Goal: Find specific page/section: Find specific page/section

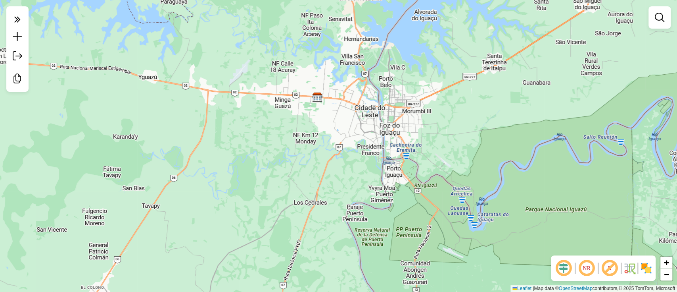
drag, startPoint x: 0, startPoint y: 0, endPoint x: 568, endPoint y: 240, distance: 616.8
click at [453, 174] on div "Janela de atendimento Grade de atendimento Capacidade Transportadoras Veículos …" at bounding box center [338, 146] width 677 height 292
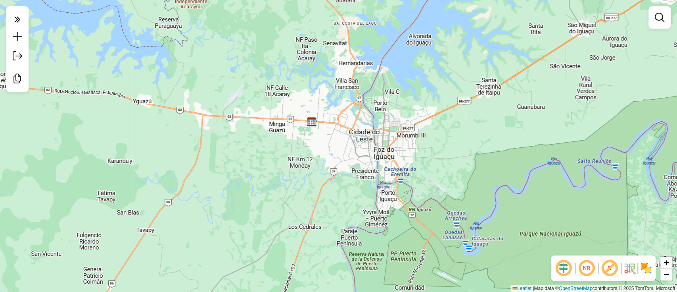
click at [645, 269] on img at bounding box center [646, 267] width 13 height 13
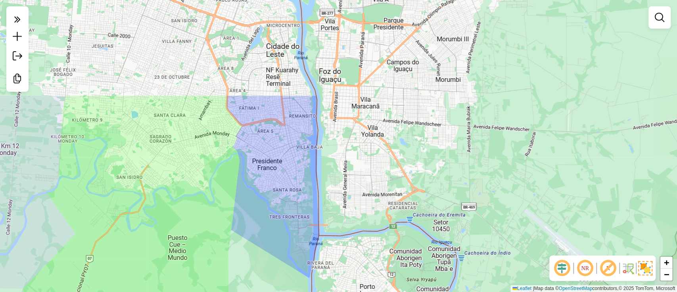
drag, startPoint x: 301, startPoint y: 110, endPoint x: 246, endPoint y: 234, distance: 136.2
click at [246, 234] on div "Janela de atendimento Grade de atendimento Capacidade Transportadoras Veículos …" at bounding box center [338, 146] width 677 height 292
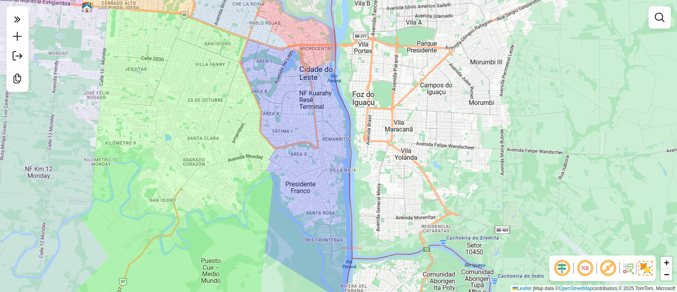
drag, startPoint x: 280, startPoint y: 171, endPoint x: 314, endPoint y: 189, distance: 39.0
click at [314, 189] on div "Janela de atendimento Grade de atendimento Capacidade Transportadoras Veículos …" at bounding box center [338, 146] width 677 height 292
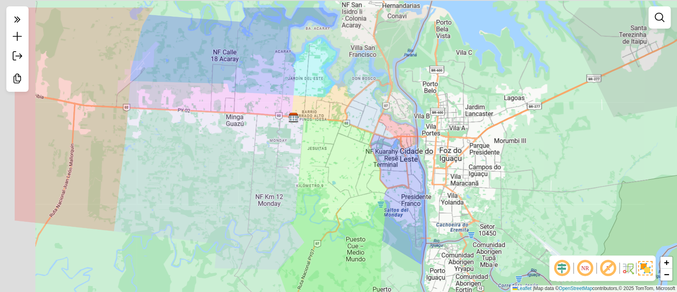
drag, startPoint x: 450, startPoint y: 145, endPoint x: 543, endPoint y: 171, distance: 96.5
click at [543, 182] on div "Janela de atendimento Grade de atendimento Capacidade Transportadoras Veículos …" at bounding box center [338, 146] width 677 height 292
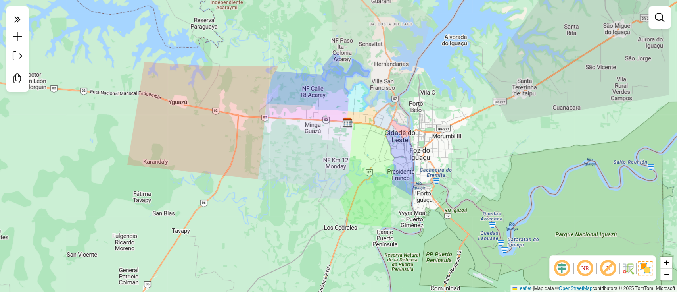
drag, startPoint x: 534, startPoint y: 162, endPoint x: 459, endPoint y: 142, distance: 77.9
click at [459, 142] on div "Janela de atendimento Grade de atendimento Capacidade Transportadoras Veículos …" at bounding box center [338, 146] width 677 height 292
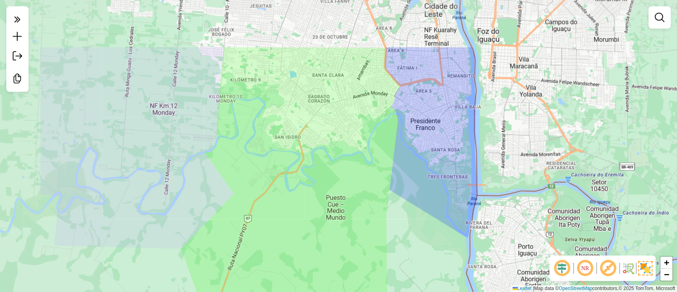
drag, startPoint x: 428, startPoint y: 198, endPoint x: 484, endPoint y: 272, distance: 92.9
click at [531, 281] on div "Janela de atendimento Grade de atendimento Capacidade Transportadoras Veículos …" at bounding box center [338, 146] width 677 height 292
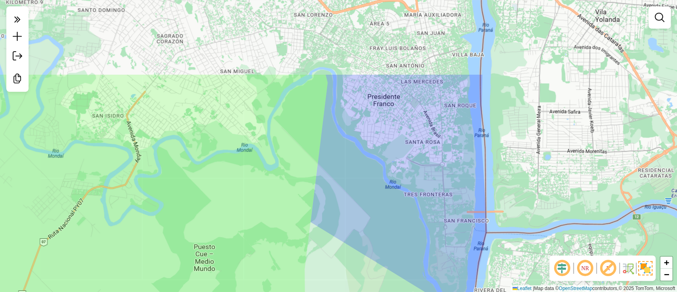
drag, startPoint x: 470, startPoint y: 175, endPoint x: 451, endPoint y: 278, distance: 105.3
click at [451, 278] on div "Janela de atendimento Grade de atendimento Capacidade Transportadoras Veículos …" at bounding box center [338, 146] width 677 height 292
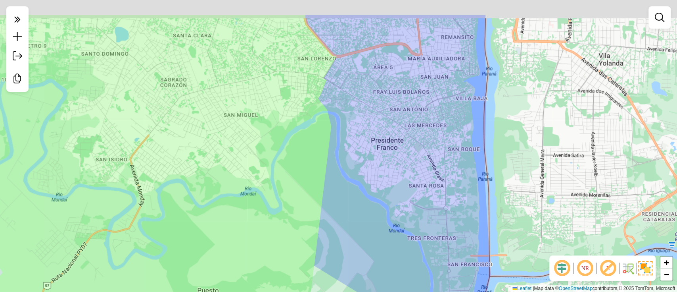
drag, startPoint x: 437, startPoint y: 127, endPoint x: 441, endPoint y: 171, distance: 43.8
click at [441, 171] on div "Janela de atendimento Grade de atendimento Capacidade Transportadoras Veículos …" at bounding box center [338, 146] width 677 height 292
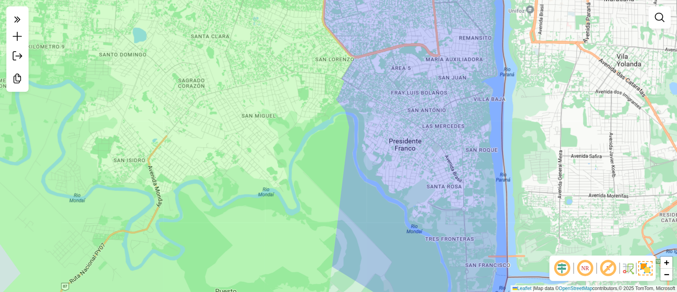
drag, startPoint x: 409, startPoint y: 68, endPoint x: 424, endPoint y: 61, distance: 16.4
click at [424, 61] on div "Janela de atendimento Grade de atendimento Capacidade Transportadoras Veículos …" at bounding box center [338, 146] width 677 height 292
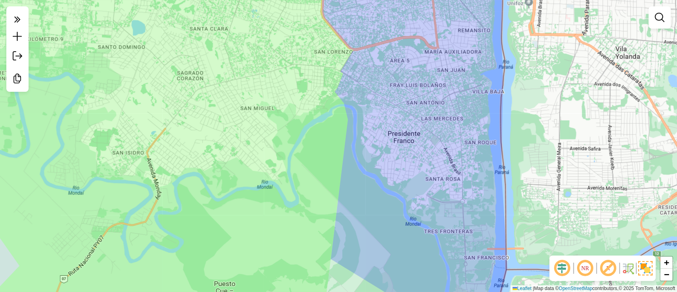
drag, startPoint x: 432, startPoint y: 65, endPoint x: 432, endPoint y: 59, distance: 5.9
click at [432, 59] on div "Janela de atendimento Grade de atendimento Capacidade Transportadoras Veículos …" at bounding box center [338, 146] width 677 height 292
